Goal: Transaction & Acquisition: Obtain resource

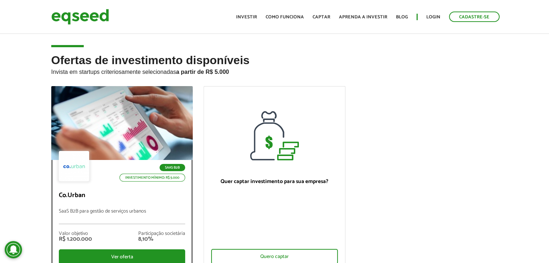
click at [103, 170] on div "SaaS B2B Investimento mínimo: R$ 5.000" at bounding box center [122, 167] width 127 height 32
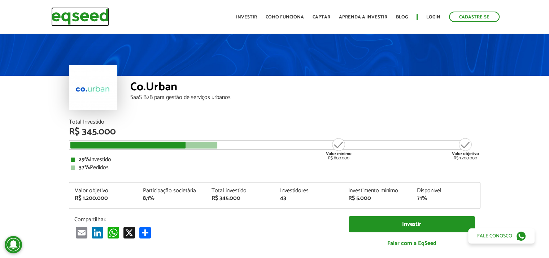
click at [69, 14] on img at bounding box center [80, 16] width 58 height 19
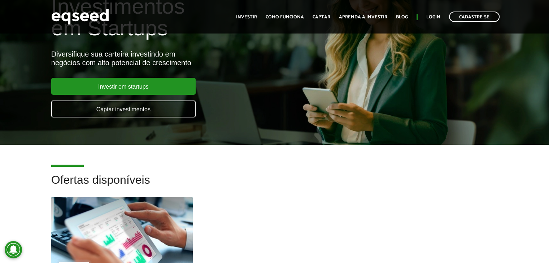
scroll to position [252, 0]
